Goal: Navigation & Orientation: Find specific page/section

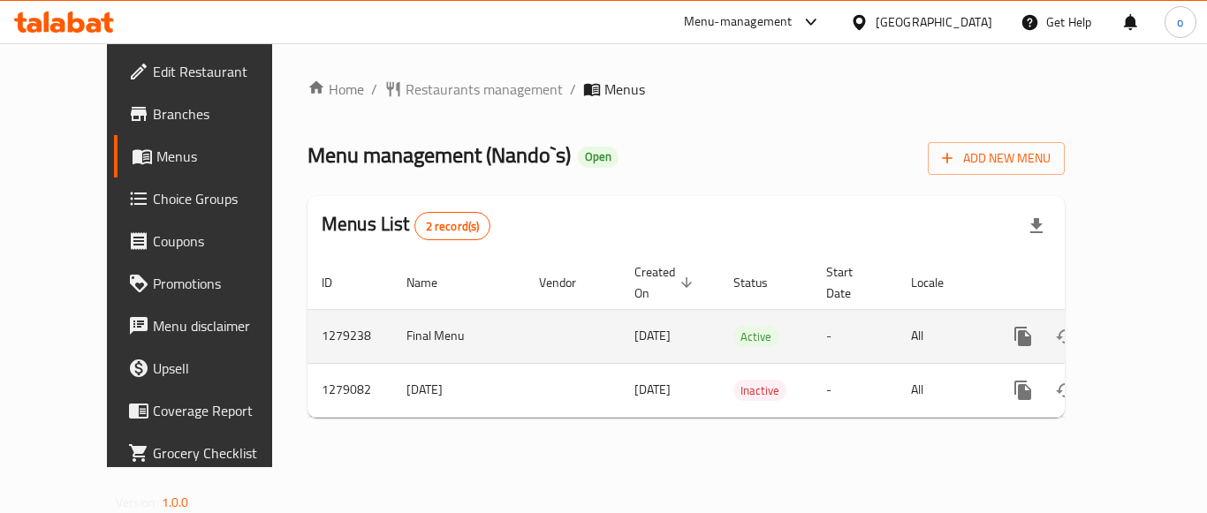
click at [1143, 329] on icon "enhanced table" at bounding box center [1151, 337] width 16 height 16
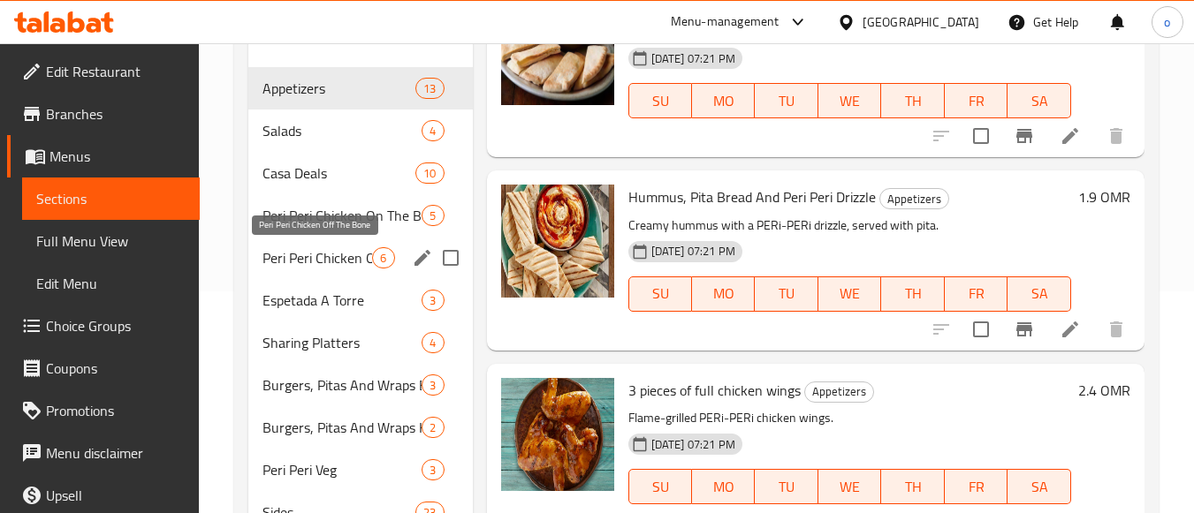
scroll to position [154, 0]
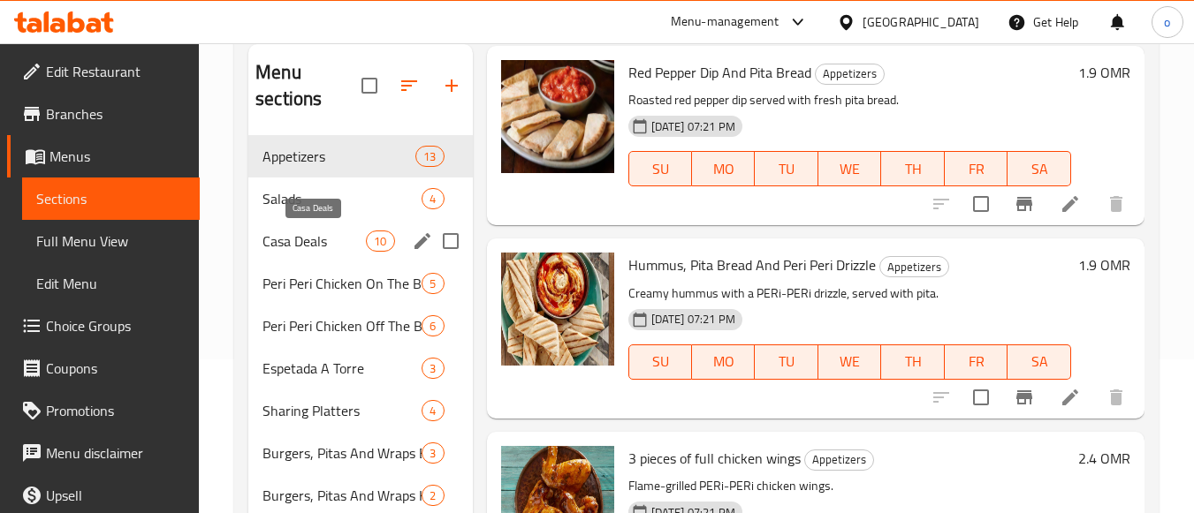
click at [315, 236] on span "Casa Deals" at bounding box center [313, 241] width 103 height 21
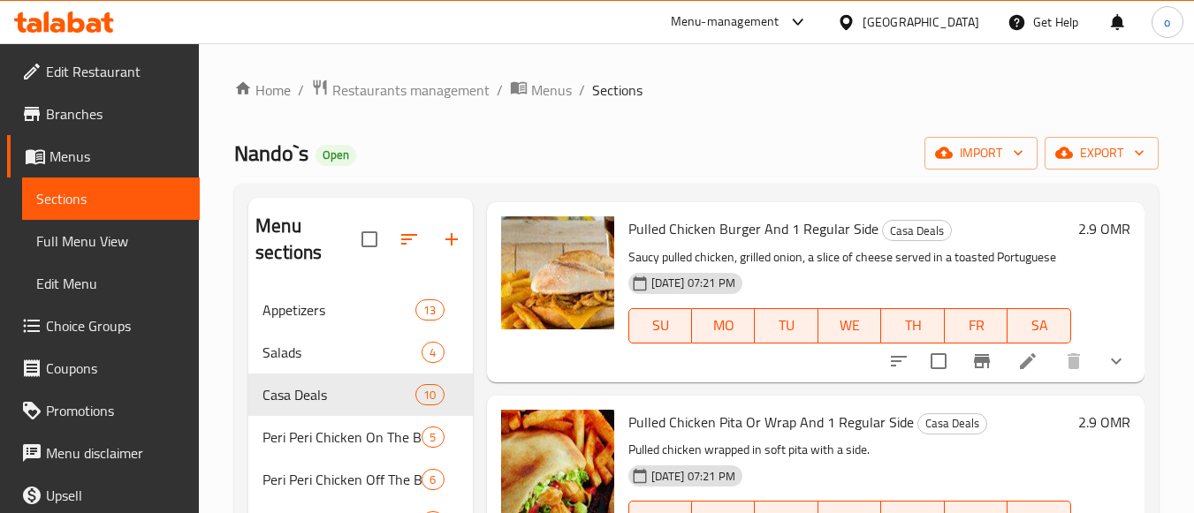
click at [101, 112] on span "Branches" at bounding box center [116, 113] width 140 height 21
